Goal: Task Accomplishment & Management: Use online tool/utility

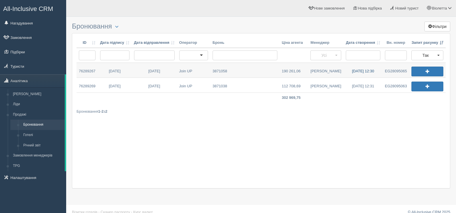
click at [363, 70] on link "23.09.2025 12:30" at bounding box center [362, 70] width 39 height 15
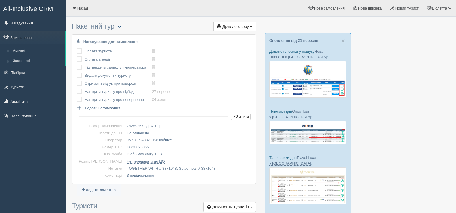
click at [121, 26] on span "button" at bounding box center [119, 26] width 3 height 3
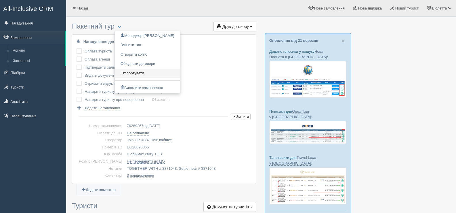
click at [132, 71] on link "Експортувати" at bounding box center [147, 72] width 65 height 9
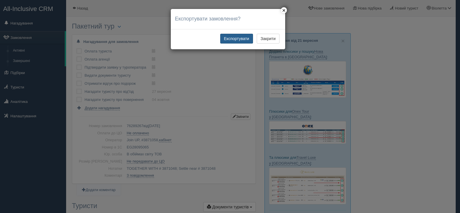
click at [235, 39] on button "Експортувати" at bounding box center [236, 39] width 33 height 10
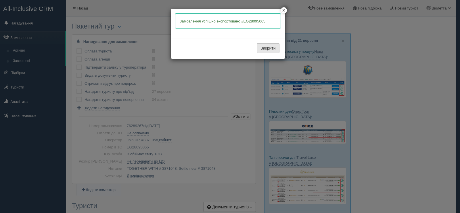
click at [263, 47] on button "Закрити" at bounding box center [268, 48] width 22 height 10
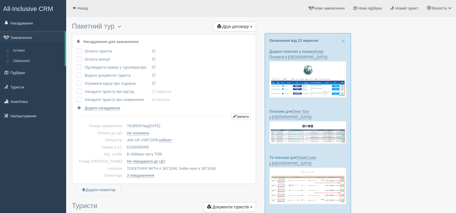
drag, startPoint x: 139, startPoint y: 146, endPoint x: 117, endPoint y: 145, distance: 22.7
click at [125, 145] on td "EG28095065" at bounding box center [188, 146] width 127 height 7
copy td "EG28095065"
drag, startPoint x: 129, startPoint y: 147, endPoint x: 205, endPoint y: 59, distance: 116.2
click at [205, 59] on div "Оплата туриста виконано! Оплата агенції виконано! Підтвердити заявку у туропера…" at bounding box center [163, 78] width 175 height 63
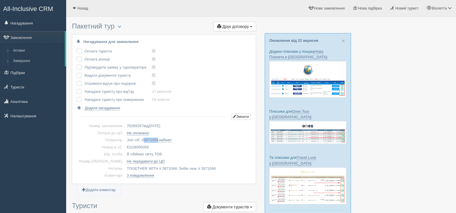
click at [143, 138] on span "3871058" at bounding box center [150, 139] width 15 height 4
copy span "3871058"
click at [74, 8] on span at bounding box center [74, 8] width 4 height 4
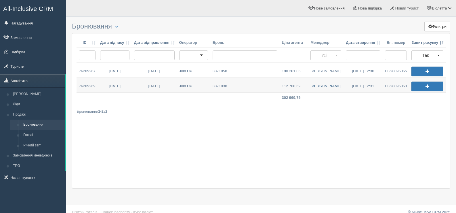
click at [328, 85] on link "Валентина Г." at bounding box center [325, 85] width 35 height 15
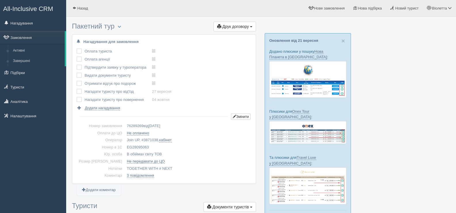
drag, startPoint x: 141, startPoint y: 145, endPoint x: 117, endPoint y: 147, distance: 23.4
click at [125, 147] on td "EG28095063" at bounding box center [188, 146] width 127 height 7
copy td "EG28095063"
click at [75, 6] on span at bounding box center [74, 8] width 4 height 4
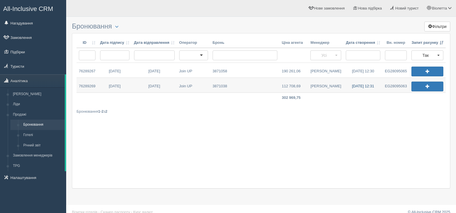
click at [361, 85] on link "23.09.2025 12:31" at bounding box center [362, 85] width 39 height 15
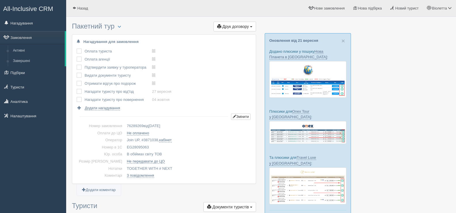
drag, startPoint x: 141, startPoint y: 146, endPoint x: 116, endPoint y: 148, distance: 24.5
click at [125, 148] on td "EG28095063" at bounding box center [188, 146] width 127 height 7
copy td "EG28095063"
click at [75, 7] on span at bounding box center [74, 8] width 4 height 4
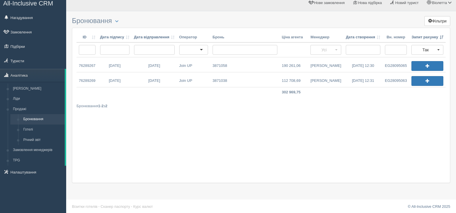
scroll to position [7, 0]
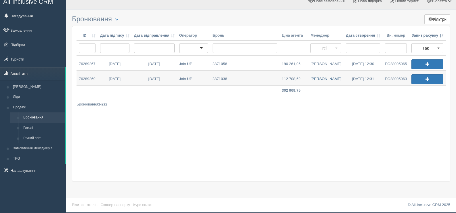
click at [325, 78] on link "Валентина Г." at bounding box center [325, 77] width 35 height 15
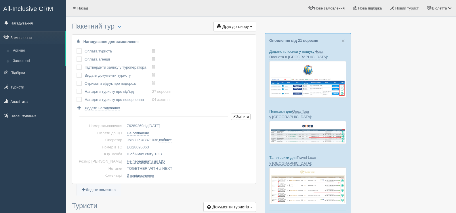
drag, startPoint x: 140, startPoint y: 146, endPoint x: 113, endPoint y: 146, distance: 27.0
click at [113, 146] on tr "Номер в 1С EG28095063" at bounding box center [163, 146] width 175 height 7
copy tr "Номер в 1С EG28095063"
click at [143, 138] on span "3871038" at bounding box center [150, 139] width 15 height 4
copy span "3871038"
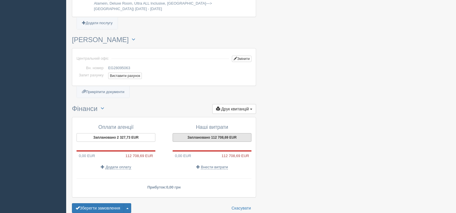
scroll to position [604, 0]
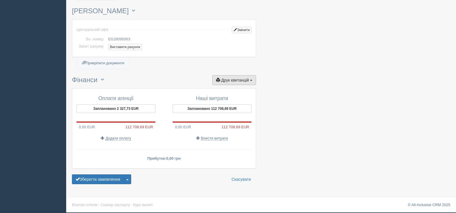
click at [249, 80] on button "Друк квитанцій Друк" at bounding box center [234, 80] width 44 height 10
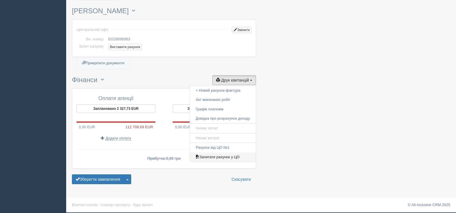
click at [220, 156] on link "Запитати рахунок у ЦО" at bounding box center [223, 156] width 66 height 9
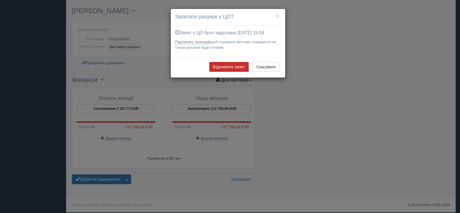
click at [229, 65] on button "Відкликати запит" at bounding box center [228, 67] width 39 height 10
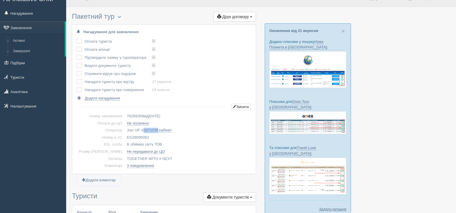
scroll to position [0, 0]
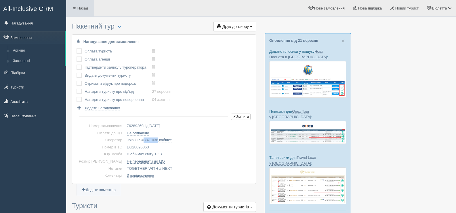
click at [74, 7] on span at bounding box center [74, 8] width 4 height 4
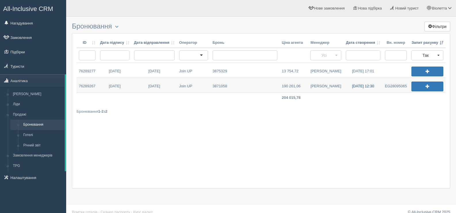
click at [360, 86] on link "[DATE] 12:30" at bounding box center [362, 85] width 39 height 15
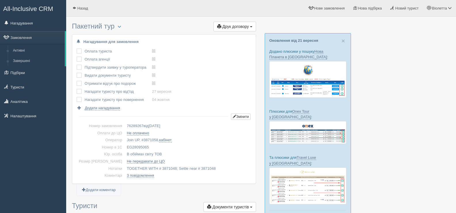
drag, startPoint x: 138, startPoint y: 145, endPoint x: 116, endPoint y: 148, distance: 22.7
click at [125, 148] on td "EG28095065" at bounding box center [188, 146] width 127 height 7
copy td "EG28095065"
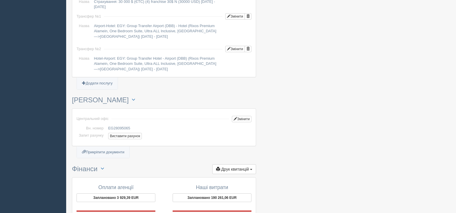
scroll to position [604, 0]
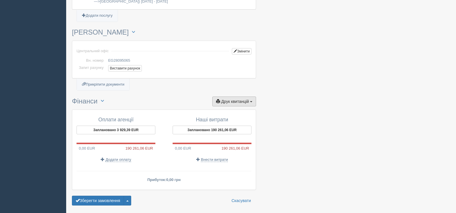
click at [246, 98] on button "Друк квитанцій Друк" at bounding box center [234, 101] width 44 height 10
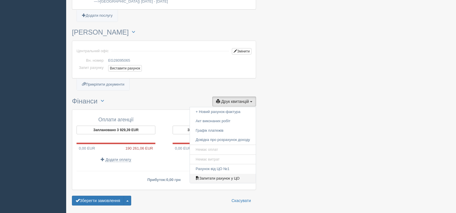
click at [215, 178] on link "Запитати рахунок у ЦО" at bounding box center [223, 177] width 66 height 9
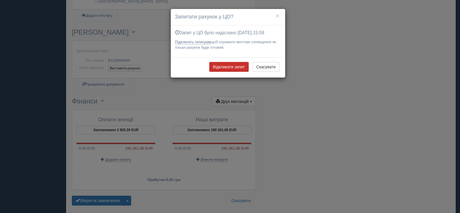
click at [225, 64] on button "Відкликати запит" at bounding box center [228, 67] width 39 height 10
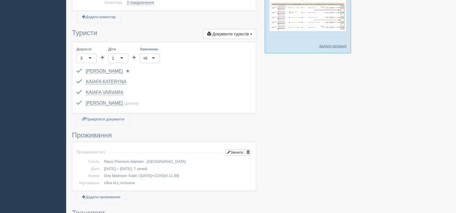
scroll to position [0, 0]
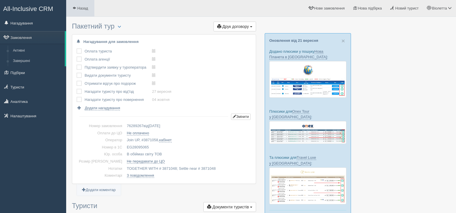
click at [74, 7] on span at bounding box center [74, 8] width 4 height 4
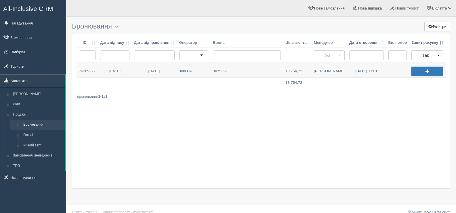
click at [363, 70] on link "[DATE] 17:01" at bounding box center [366, 70] width 39 height 15
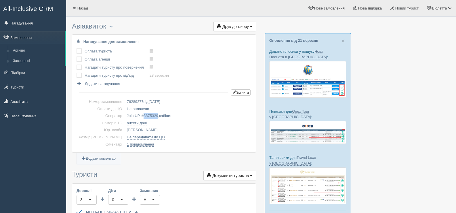
click at [111, 28] on button "button" at bounding box center [111, 26] width 10 height 7
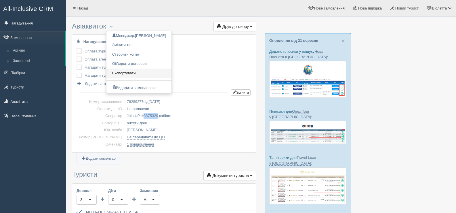
click at [129, 71] on link "Експортувати" at bounding box center [138, 72] width 65 height 9
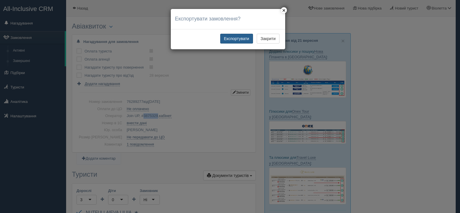
click at [233, 41] on button "Експортувати" at bounding box center [236, 39] width 33 height 10
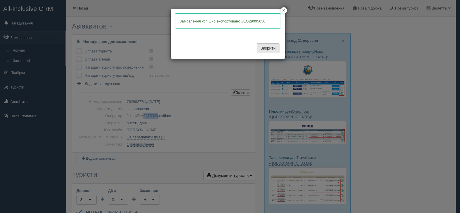
click at [263, 49] on button "Закрити" at bounding box center [268, 48] width 22 height 10
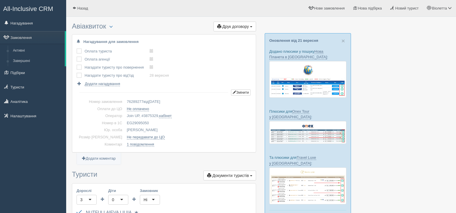
drag, startPoint x: 138, startPoint y: 122, endPoint x: 114, endPoint y: 118, distance: 24.4
click at [114, 118] on tbody "Номер замовлення 76289277 від [DATE] Оплати до ЦО Не оплачено Оператор Join UP,…" at bounding box center [163, 122] width 175 height 49
click at [154, 122] on td "EG29095050" at bounding box center [188, 122] width 127 height 7
drag, startPoint x: 140, startPoint y: 120, endPoint x: 117, endPoint y: 122, distance: 23.4
click at [125, 122] on td "EG29095050" at bounding box center [188, 122] width 127 height 7
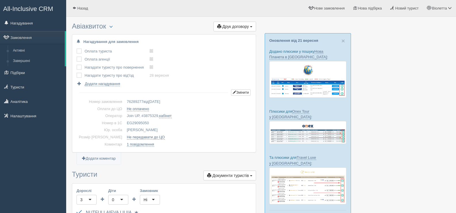
copy td "EG29095050"
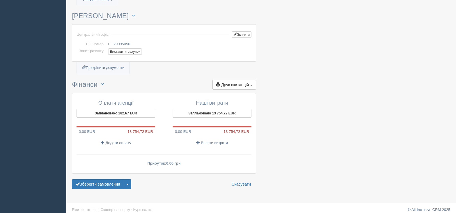
scroll to position [388, 0]
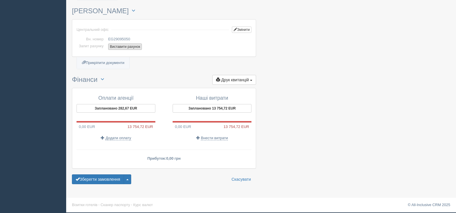
click at [121, 45] on button "Виставити рахунок" at bounding box center [125, 46] width 34 height 6
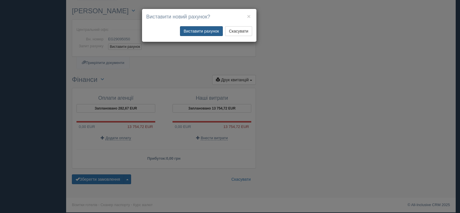
click at [200, 32] on button "Виставити рахунок" at bounding box center [201, 31] width 43 height 10
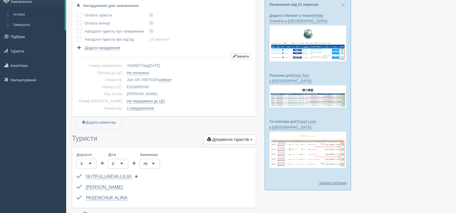
scroll to position [0, 0]
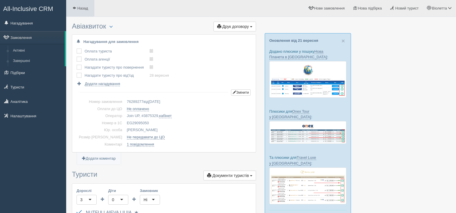
click at [73, 7] on span at bounding box center [74, 8] width 4 height 4
